Goal: Information Seeking & Learning: Learn about a topic

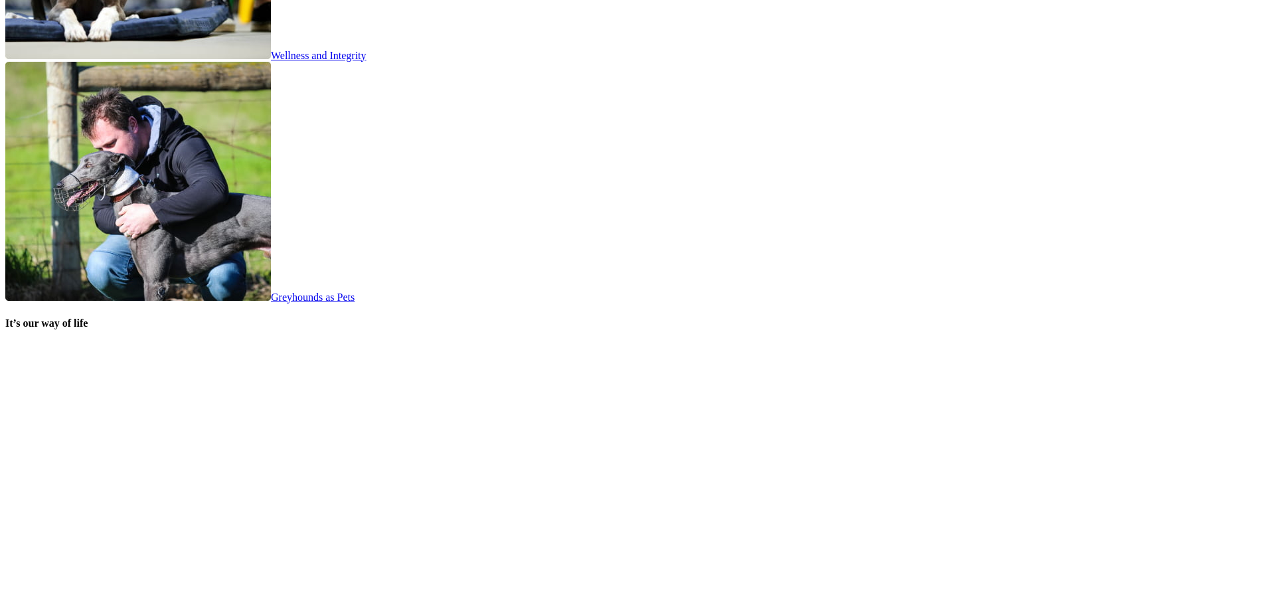
scroll to position [2524, 0]
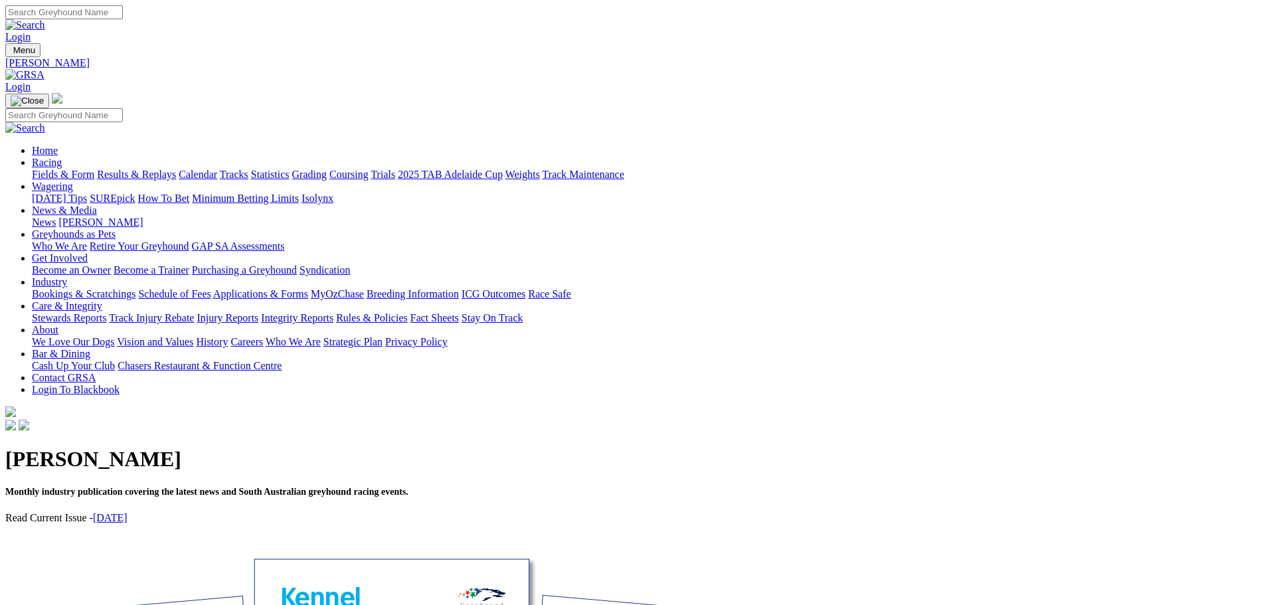
click at [128, 512] on link "August 2025" at bounding box center [110, 517] width 35 height 11
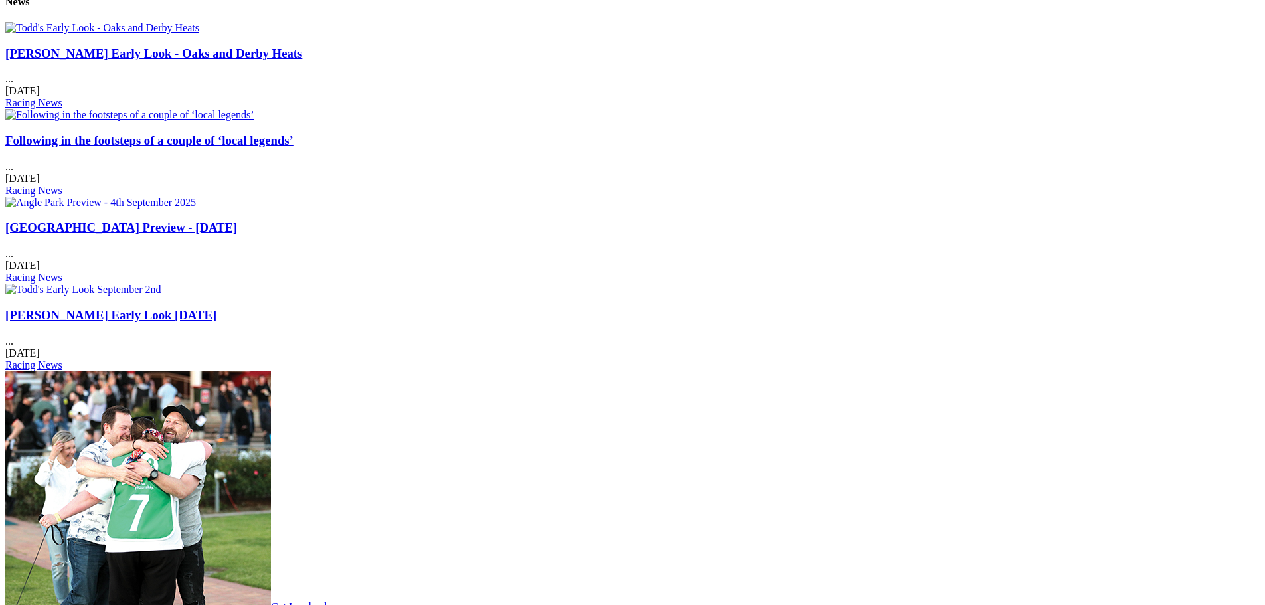
scroll to position [1661, 0]
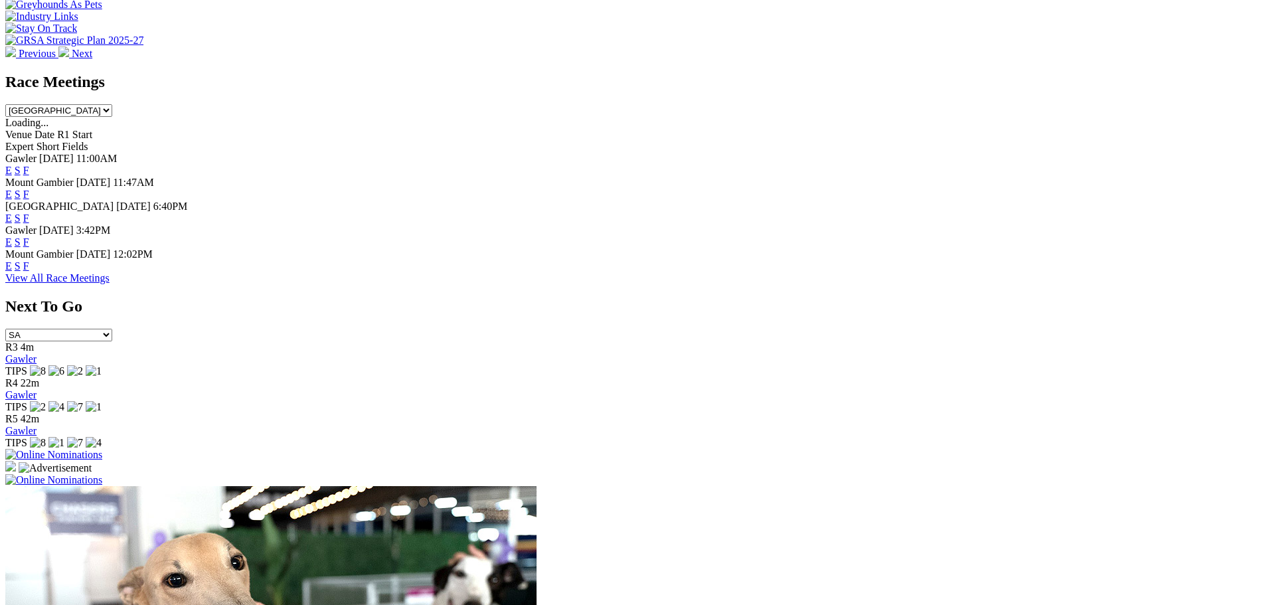
scroll to position [531, 0]
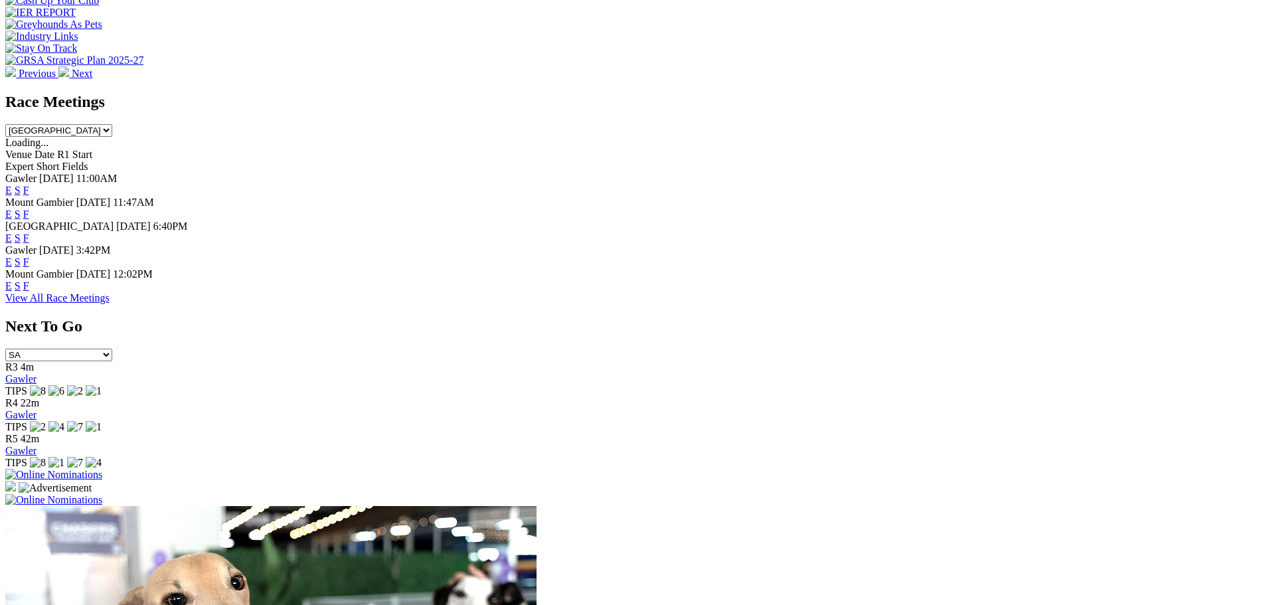
click at [29, 256] on link "F" at bounding box center [26, 261] width 6 height 11
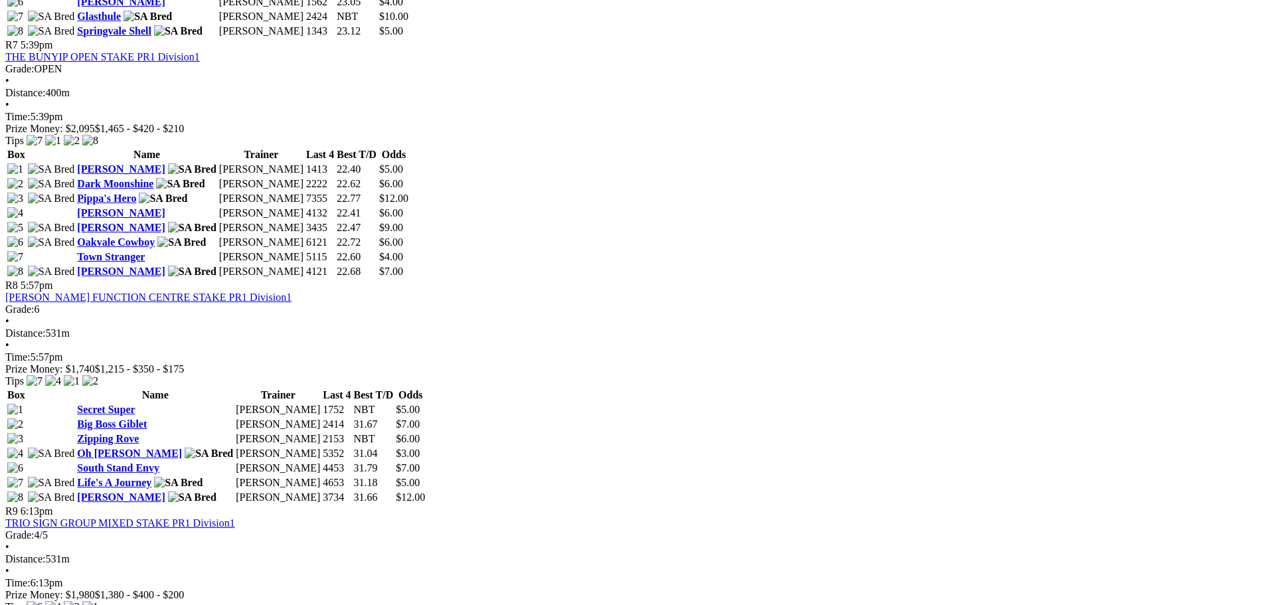
scroll to position [1887, 0]
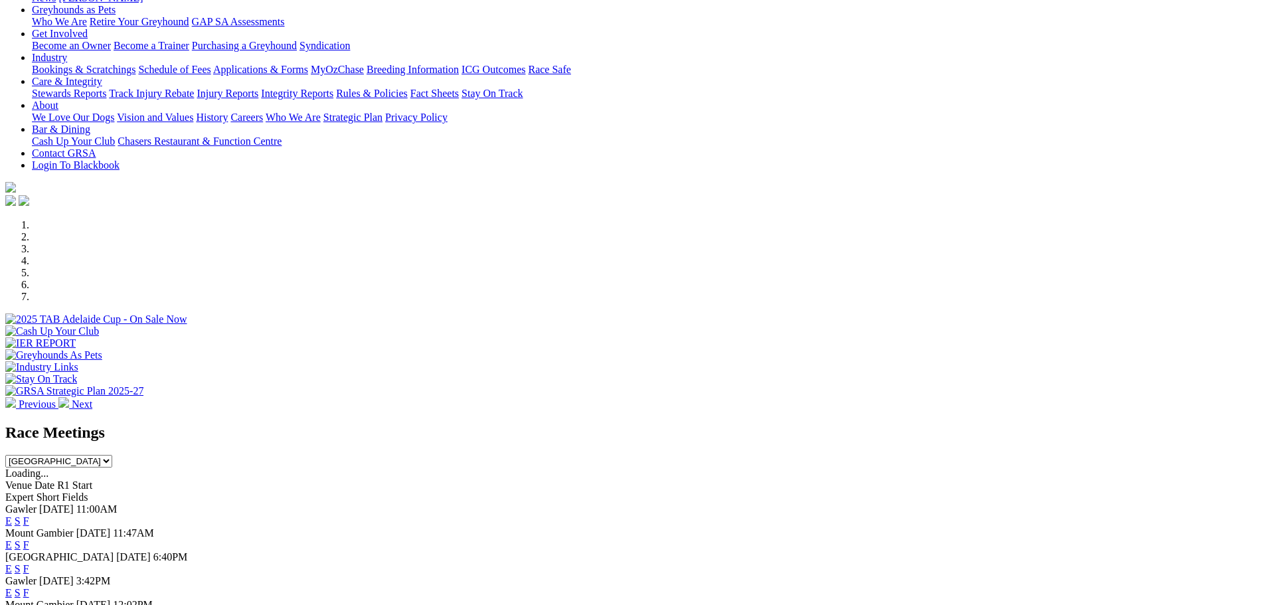
scroll to position [199, 0]
click at [29, 565] on link "F" at bounding box center [26, 570] width 6 height 11
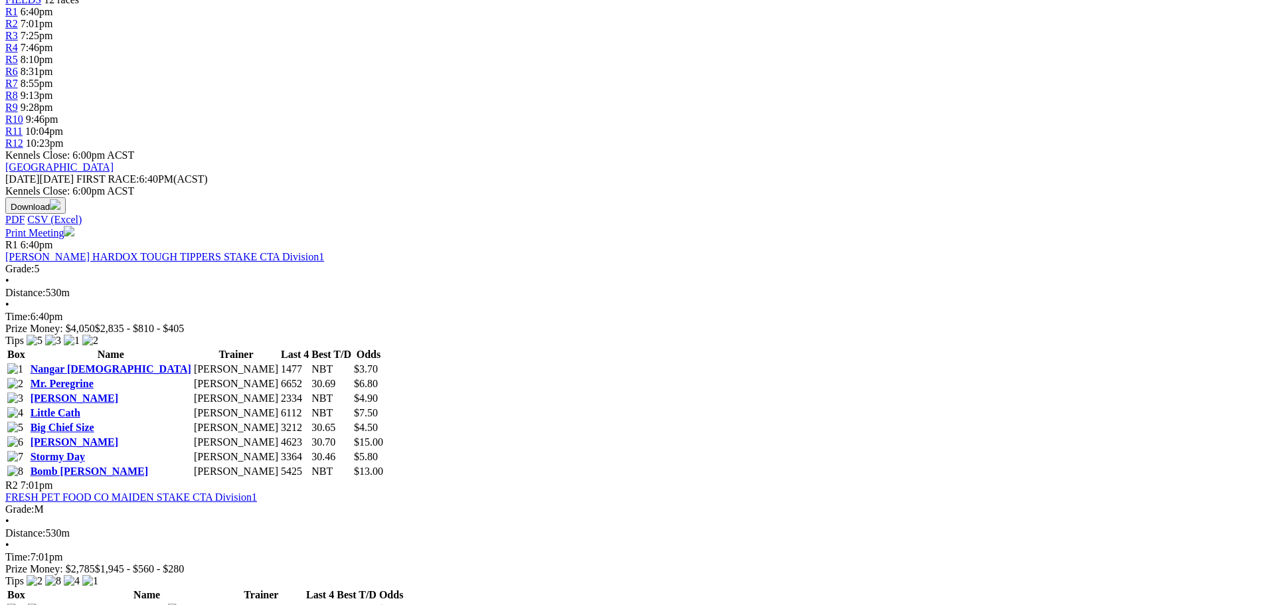
scroll to position [465, 0]
